Goal: Task Accomplishment & Management: Manage account settings

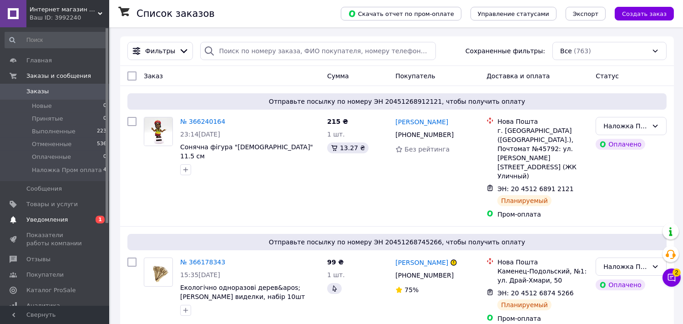
click at [45, 222] on span "Уведомления" at bounding box center [46, 220] width 41 height 8
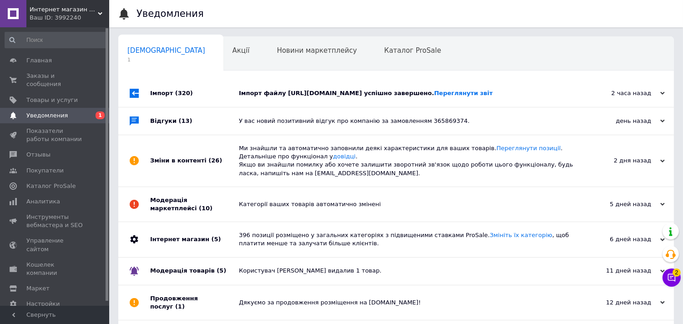
click at [170, 166] on div "Зміни в контенті (26)" at bounding box center [194, 160] width 89 height 51
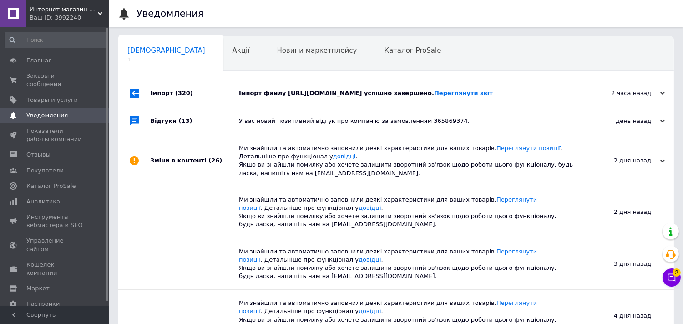
click at [169, 128] on div "Відгуки (13)" at bounding box center [194, 120] width 89 height 27
drag, startPoint x: 184, startPoint y: 93, endPoint x: 222, endPoint y: 77, distance: 40.4
click at [185, 92] on span "(320)" at bounding box center [184, 93] width 18 height 7
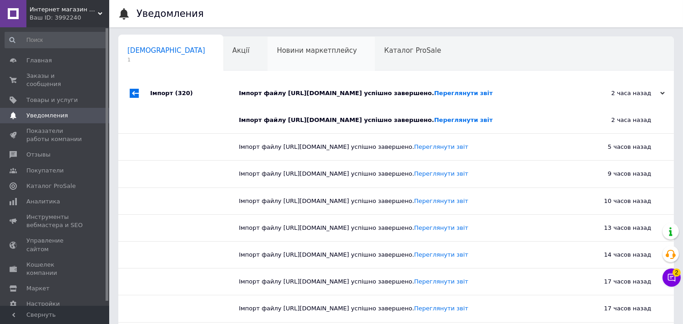
click at [277, 53] on span "Новини маркетплейсу" at bounding box center [317, 50] width 80 height 8
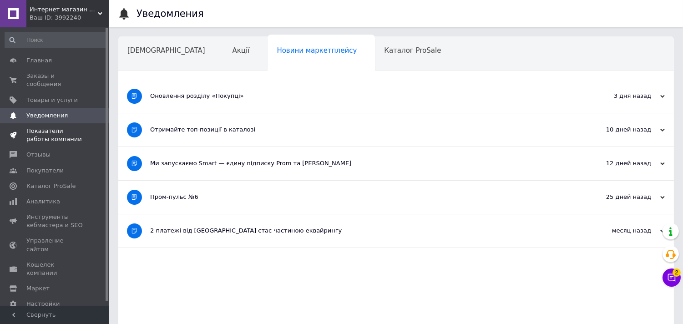
drag, startPoint x: 37, startPoint y: 127, endPoint x: 41, endPoint y: 131, distance: 5.8
click at [37, 127] on span "Показатели работы компании" at bounding box center [55, 135] width 58 height 16
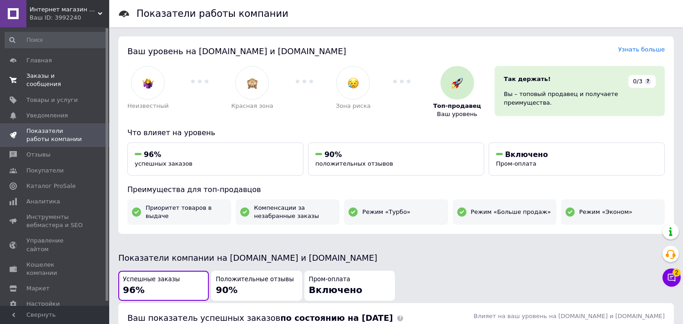
click at [57, 76] on span "Заказы и сообщения" at bounding box center [55, 80] width 58 height 16
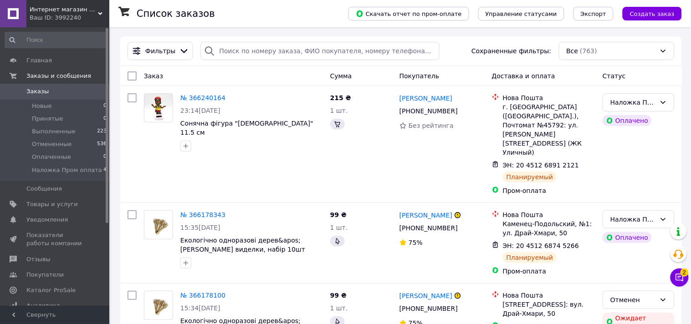
click at [680, 276] on span "2" at bounding box center [684, 273] width 8 height 8
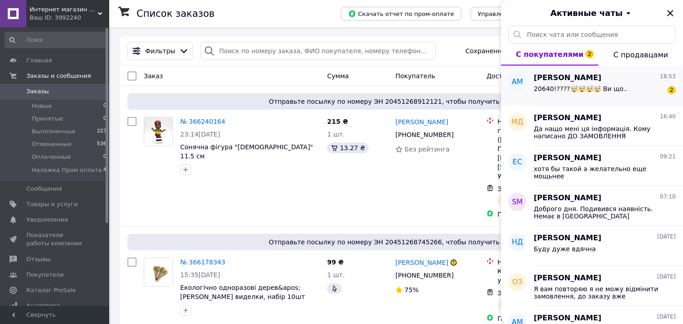
click at [534, 85] on div "20640!????🤯🤯🤯🤯 Ви що.. 2" at bounding box center [605, 90] width 142 height 15
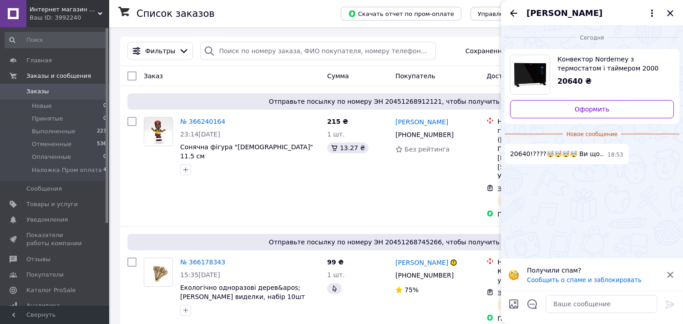
click at [573, 58] on span "Конвектор Norderney з термостатом і таймером 2000 Вт 30 м2 чорний 2000 Вт <unk>…" at bounding box center [612, 64] width 109 height 18
click at [590, 62] on span "Конвектор Norderney з термостатом і таймером 2000 Вт 30 м2 чорний 2000 Вт <unk>…" at bounding box center [612, 64] width 109 height 18
click at [38, 203] on span "Товары и услуги" at bounding box center [51, 204] width 51 height 8
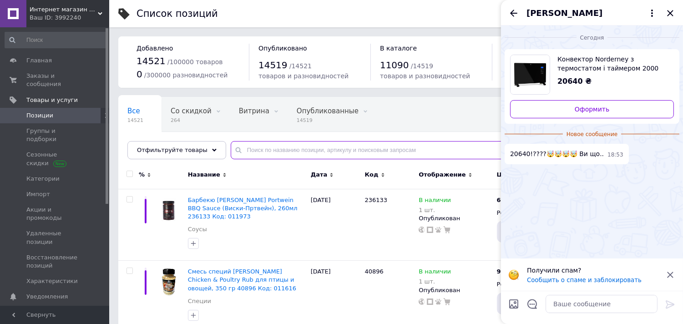
paste input "10032789"
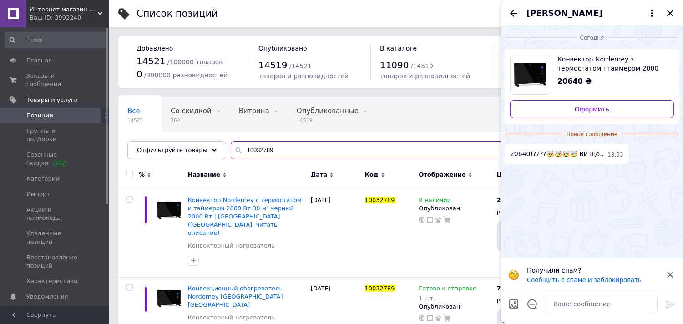
type input "10032789"
click at [673, 10] on icon "Закрыть" at bounding box center [670, 13] width 11 height 11
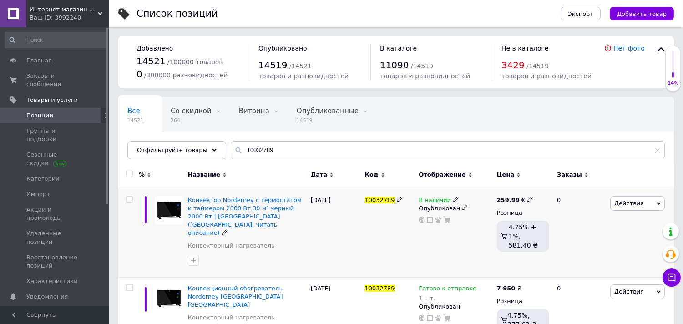
scroll to position [10, 0]
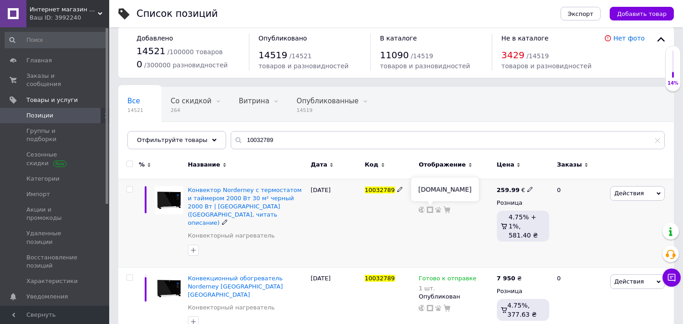
click at [431, 208] on icon at bounding box center [430, 210] width 6 height 6
drag, startPoint x: 35, startPoint y: 78, endPoint x: 39, endPoint y: 81, distance: 5.2
click at [36, 78] on span "Заказы и сообщения" at bounding box center [55, 80] width 58 height 16
